Goal: Navigation & Orientation: Find specific page/section

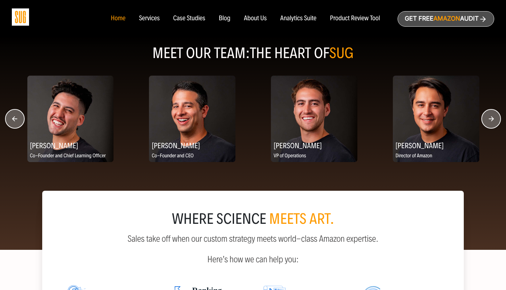
scroll to position [825, 0]
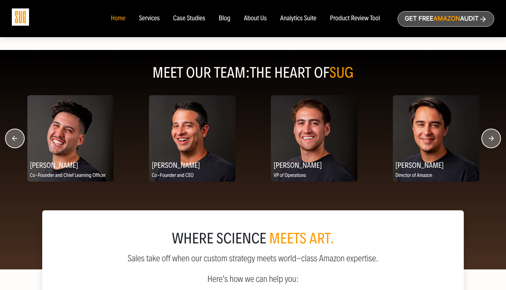
click at [492, 141] on icon "button" at bounding box center [490, 138] width 5 height 5
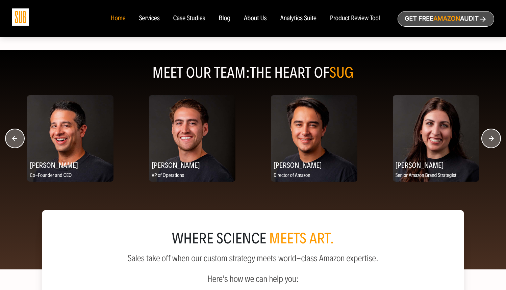
click at [492, 141] on icon "button" at bounding box center [490, 138] width 5 height 5
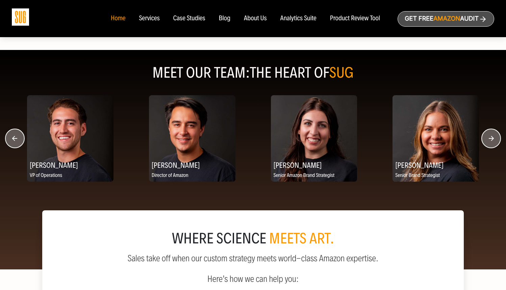
click at [492, 141] on icon "button" at bounding box center [490, 138] width 5 height 5
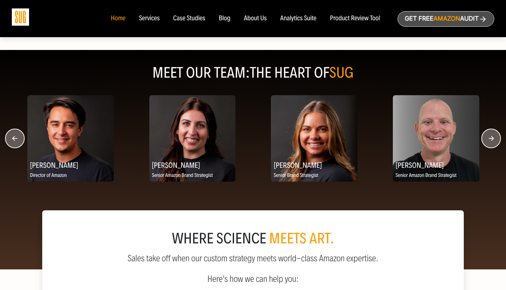
click at [492, 141] on icon "button" at bounding box center [490, 138] width 5 height 5
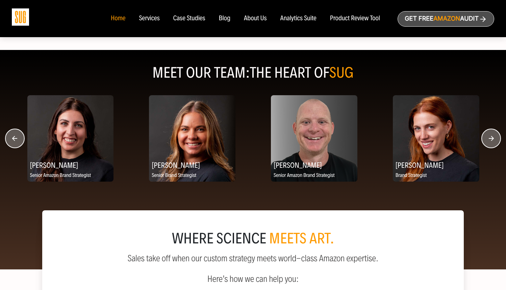
click at [492, 141] on icon "button" at bounding box center [490, 138] width 5 height 5
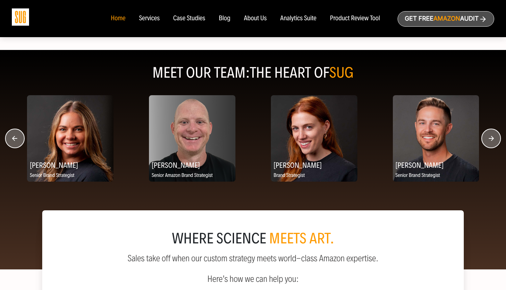
click at [492, 141] on icon "button" at bounding box center [490, 138] width 5 height 5
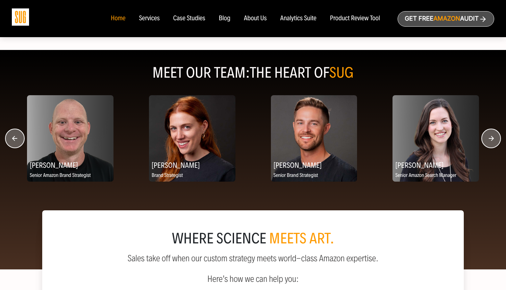
click at [492, 141] on icon "button" at bounding box center [490, 138] width 5 height 5
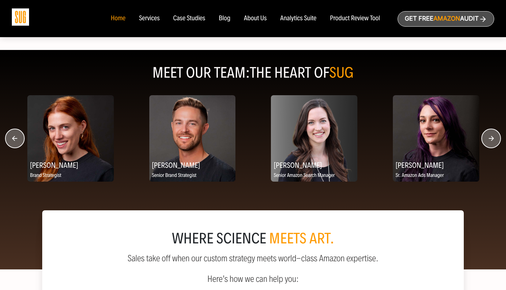
click at [15, 145] on circle "button" at bounding box center [14, 138] width 19 height 19
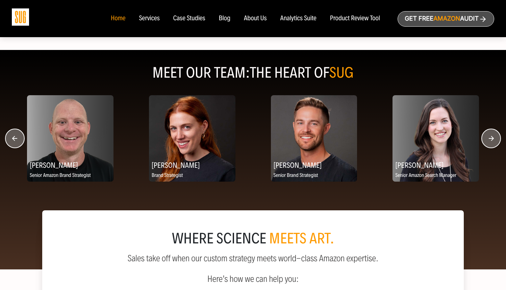
click at [491, 141] on icon "button" at bounding box center [490, 138] width 5 height 5
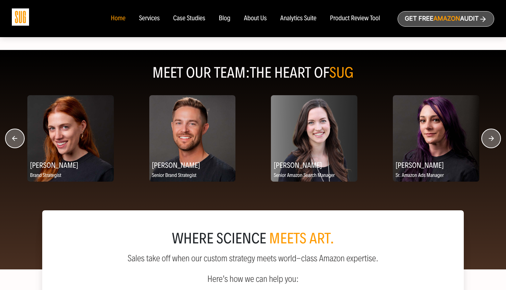
click at [491, 141] on icon "button" at bounding box center [490, 138] width 5 height 5
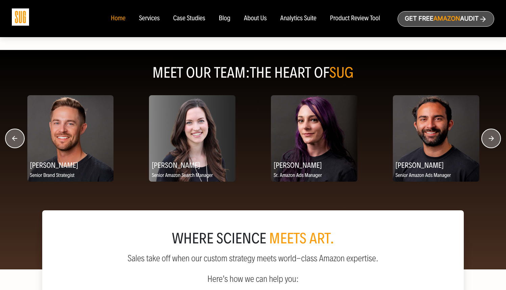
click at [491, 141] on icon "button" at bounding box center [490, 138] width 5 height 5
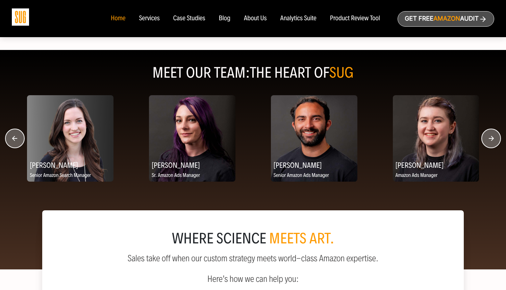
click at [491, 141] on icon "button" at bounding box center [490, 138] width 5 height 5
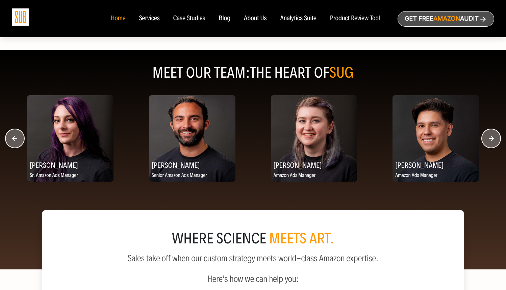
click at [491, 141] on icon "button" at bounding box center [490, 138] width 5 height 5
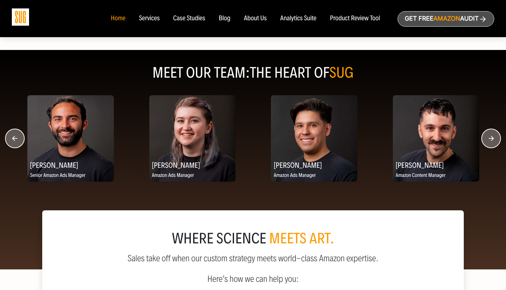
click at [491, 141] on icon "button" at bounding box center [490, 138] width 5 height 5
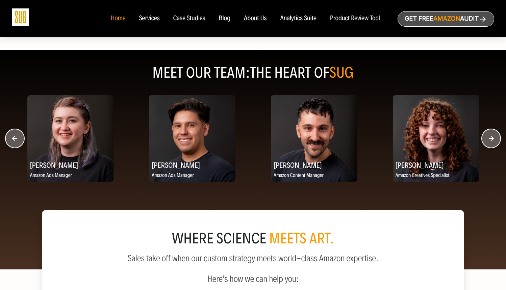
click at [491, 141] on icon "button" at bounding box center [490, 138] width 5 height 5
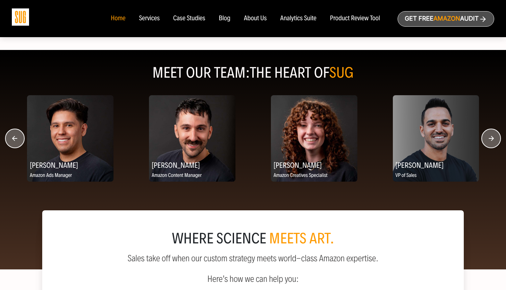
click at [491, 141] on icon "button" at bounding box center [490, 138] width 5 height 5
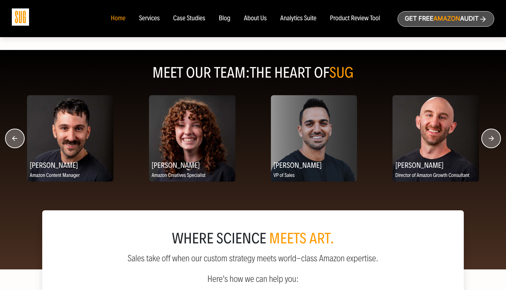
click at [491, 141] on icon "button" at bounding box center [490, 138] width 5 height 5
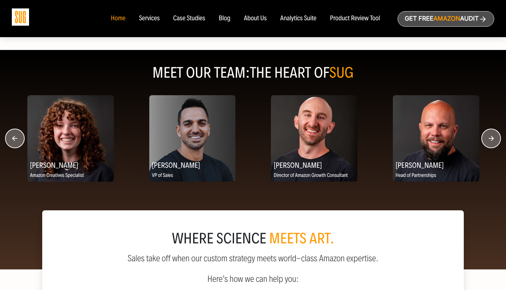
click at [491, 141] on icon "button" at bounding box center [490, 138] width 5 height 5
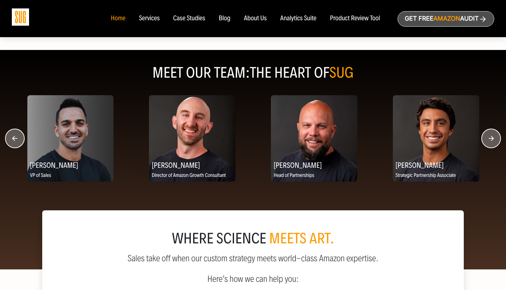
click at [491, 146] on circle "button" at bounding box center [490, 138] width 19 height 19
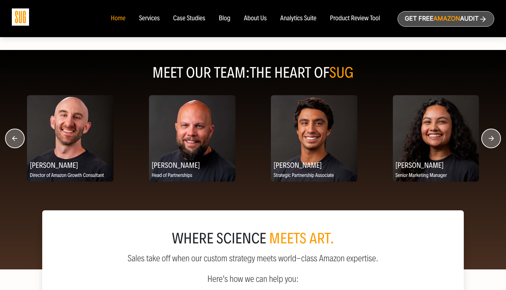
click at [491, 146] on circle "button" at bounding box center [490, 138] width 19 height 19
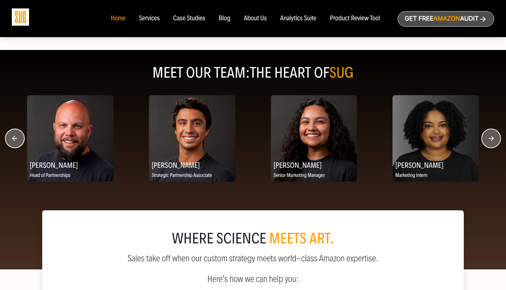
click at [491, 146] on circle "button" at bounding box center [490, 138] width 19 height 19
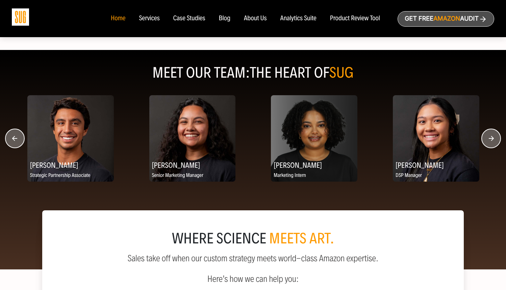
click at [491, 146] on circle "button" at bounding box center [490, 138] width 19 height 19
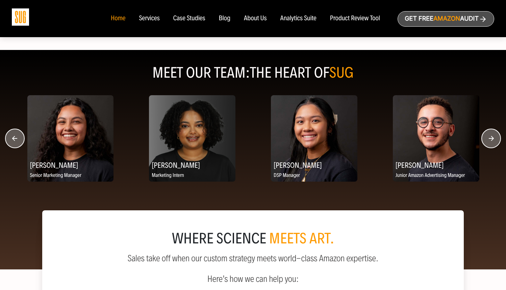
click at [491, 146] on circle "button" at bounding box center [490, 138] width 19 height 19
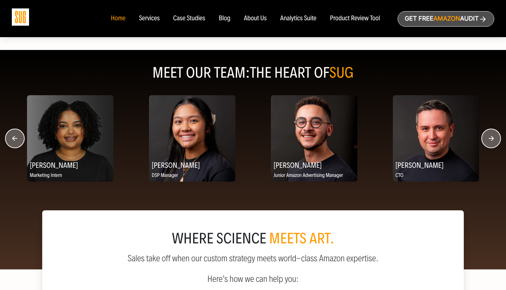
click at [491, 146] on circle "button" at bounding box center [490, 138] width 19 height 19
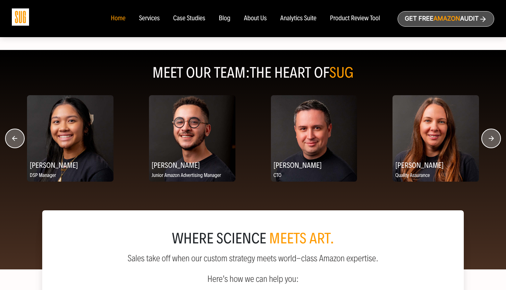
click at [491, 146] on circle "button" at bounding box center [490, 138] width 19 height 19
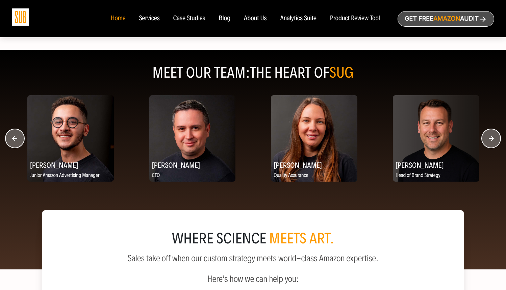
click at [491, 146] on circle "button" at bounding box center [490, 138] width 19 height 19
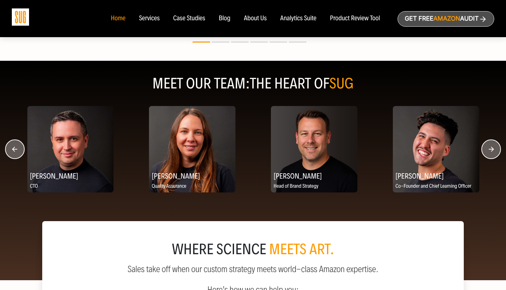
scroll to position [817, 0]
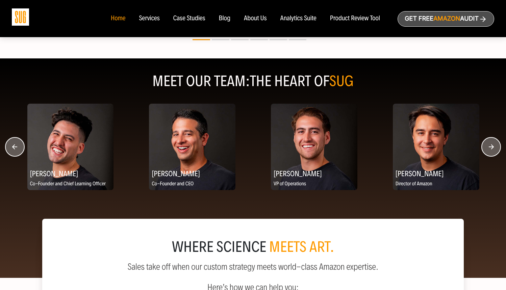
click at [494, 155] on circle "button" at bounding box center [490, 146] width 19 height 19
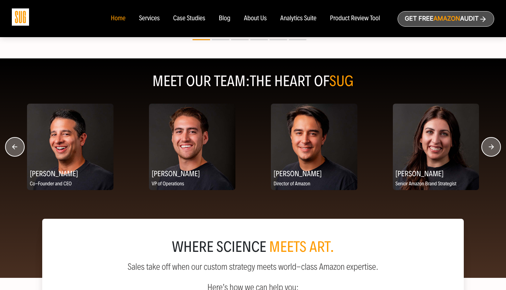
click at [494, 155] on circle "button" at bounding box center [490, 146] width 19 height 19
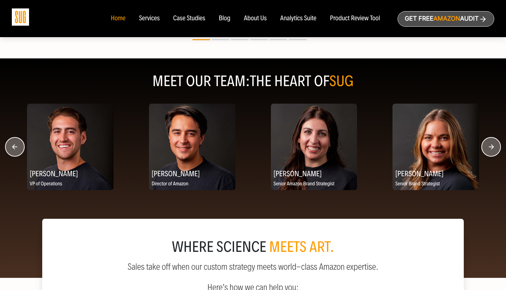
click at [494, 155] on circle "button" at bounding box center [490, 146] width 19 height 19
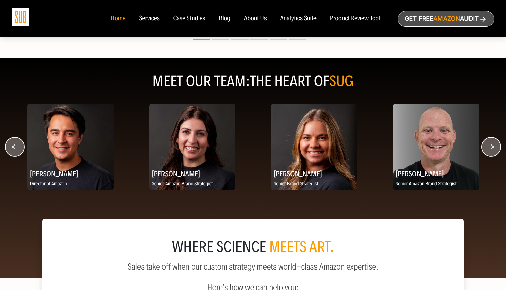
click at [491, 155] on circle "button" at bounding box center [490, 146] width 19 height 19
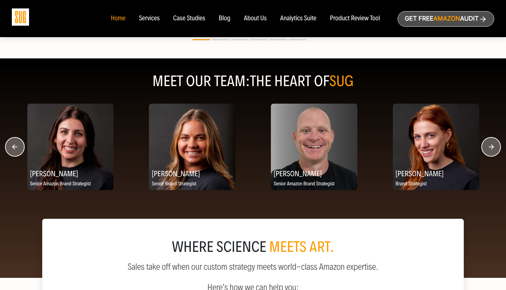
click at [491, 155] on circle "button" at bounding box center [490, 146] width 19 height 19
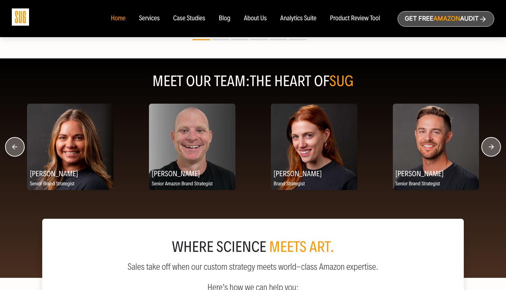
click at [491, 155] on circle "button" at bounding box center [490, 146] width 19 height 19
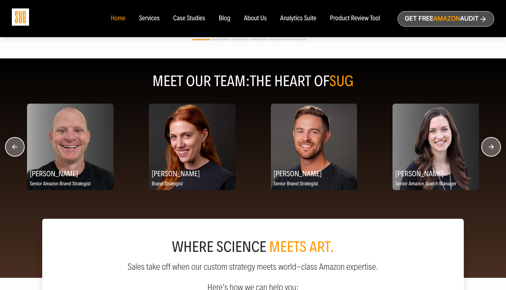
click at [491, 155] on circle "button" at bounding box center [490, 146] width 19 height 19
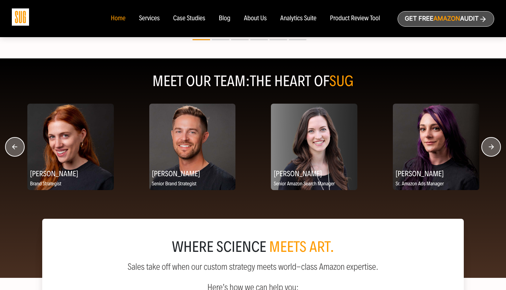
click at [491, 155] on circle "button" at bounding box center [490, 146] width 19 height 19
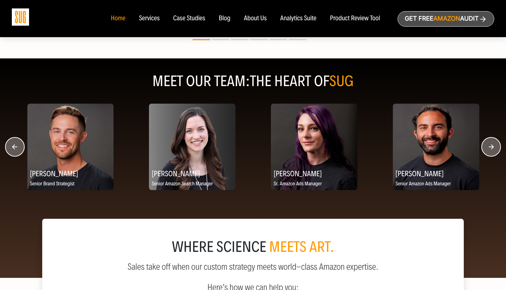
click at [491, 155] on circle "button" at bounding box center [490, 146] width 19 height 19
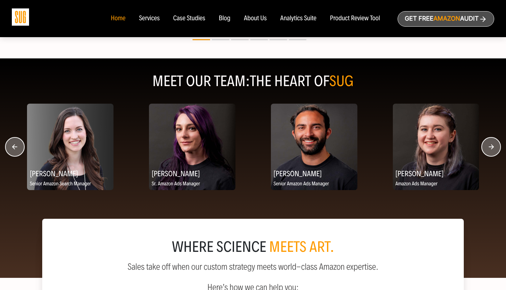
click at [491, 155] on circle "button" at bounding box center [490, 146] width 19 height 19
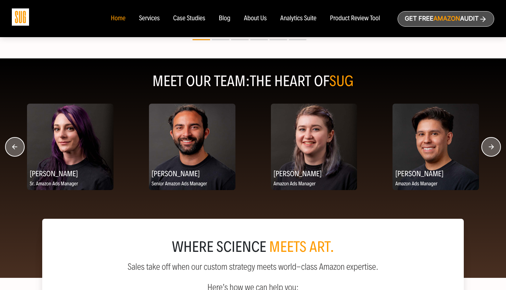
click at [491, 155] on circle "button" at bounding box center [490, 146] width 19 height 19
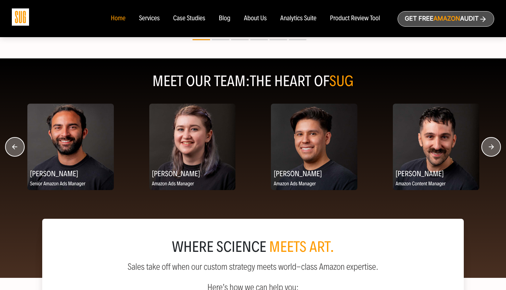
click at [491, 155] on circle "button" at bounding box center [490, 146] width 19 height 19
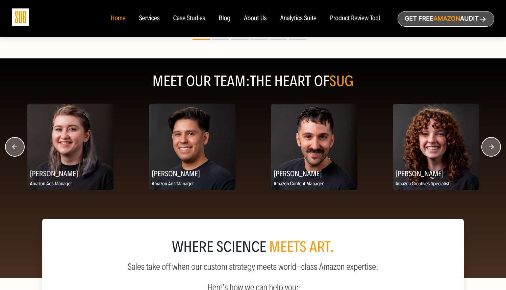
click at [491, 155] on circle "button" at bounding box center [490, 146] width 19 height 19
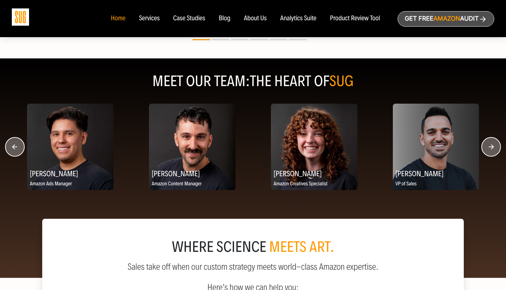
click at [491, 155] on circle "button" at bounding box center [490, 146] width 19 height 19
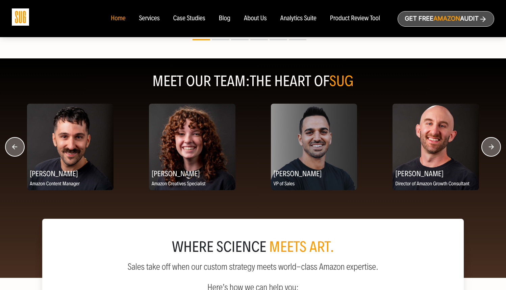
click at [491, 155] on circle "button" at bounding box center [490, 146] width 19 height 19
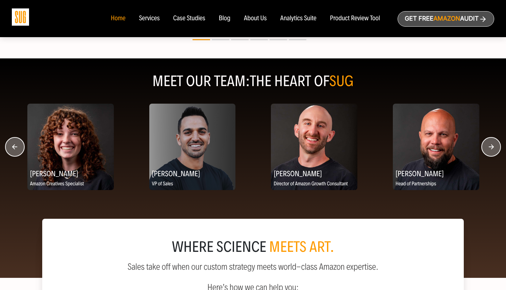
click at [491, 155] on circle "button" at bounding box center [490, 146] width 19 height 19
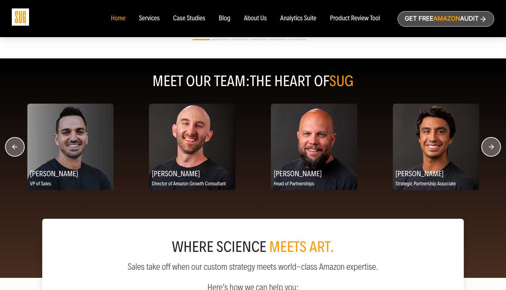
click at [491, 155] on circle "button" at bounding box center [490, 146] width 19 height 19
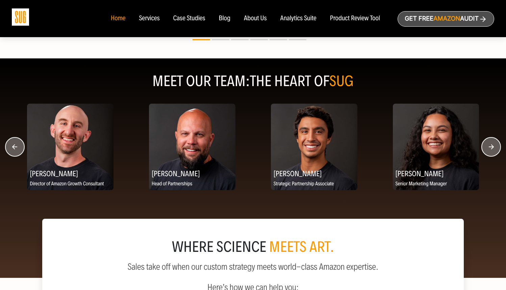
click at [491, 155] on circle "button" at bounding box center [490, 146] width 19 height 19
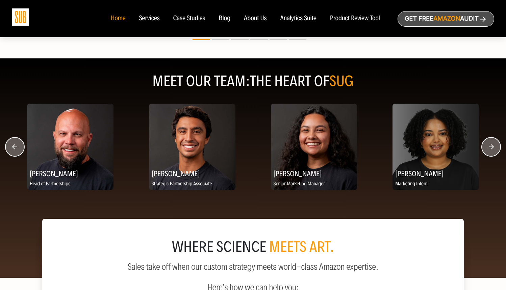
click at [491, 155] on circle "button" at bounding box center [490, 146] width 19 height 19
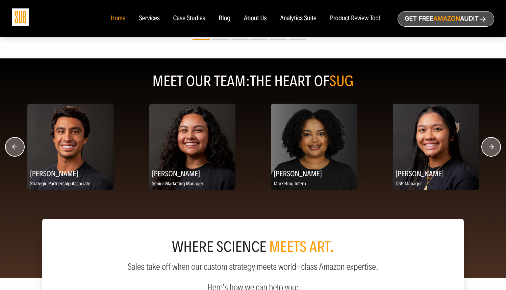
click at [491, 155] on circle "button" at bounding box center [490, 146] width 19 height 19
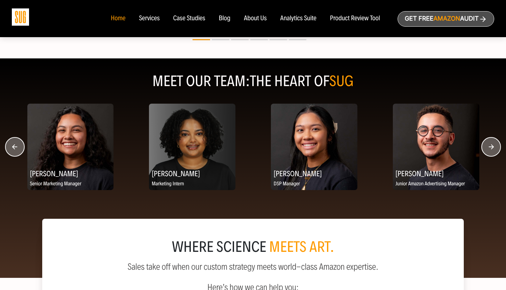
click at [491, 155] on circle "button" at bounding box center [490, 146] width 19 height 19
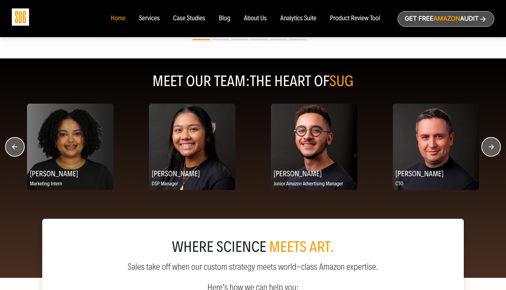
click at [491, 155] on circle "button" at bounding box center [490, 146] width 19 height 19
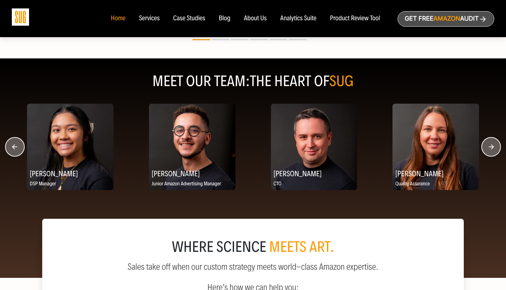
click at [491, 155] on circle "button" at bounding box center [490, 146] width 19 height 19
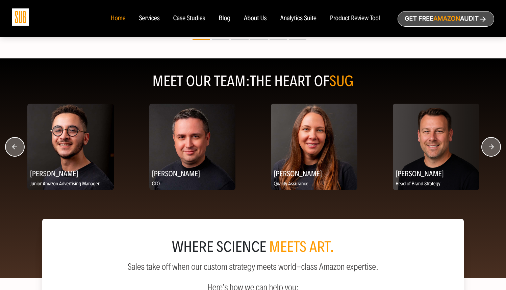
click at [491, 155] on circle "button" at bounding box center [490, 146] width 19 height 19
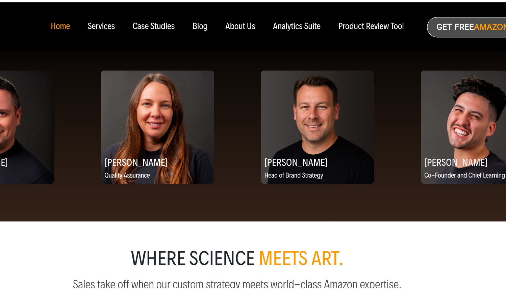
scroll to position [839, 0]
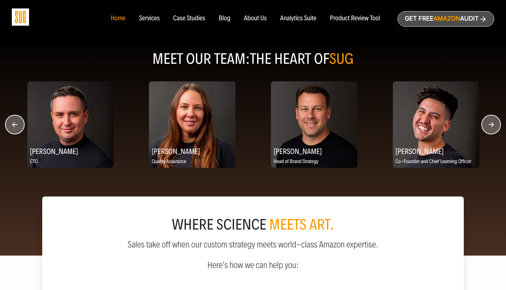
click at [253, 18] on div "About Us" at bounding box center [255, 18] width 23 height 7
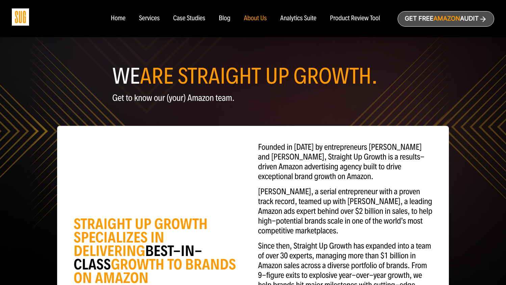
click at [123, 18] on div "Home" at bounding box center [118, 18] width 15 height 7
